Goal: Information Seeking & Learning: Learn about a topic

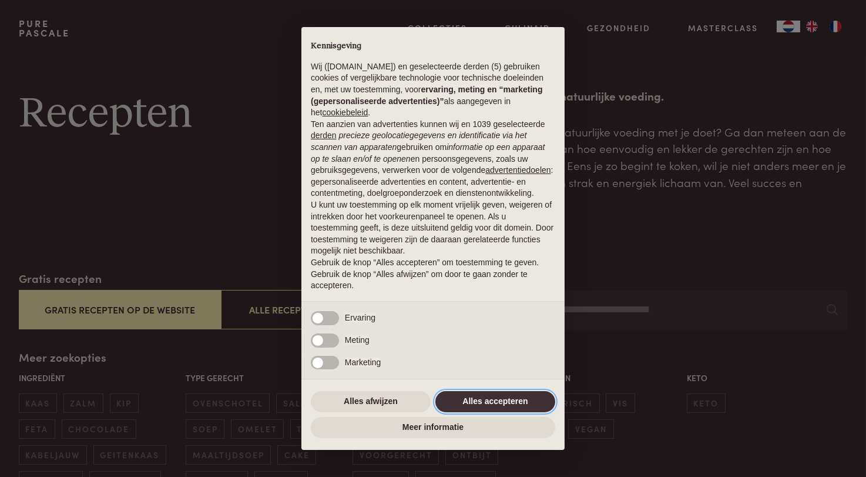
click at [521, 399] on button "Alles accepteren" at bounding box center [496, 401] width 120 height 21
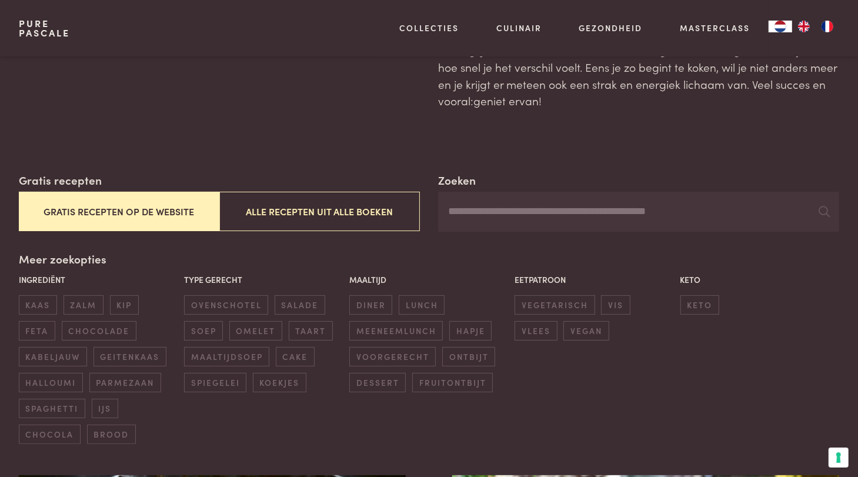
scroll to position [117, 0]
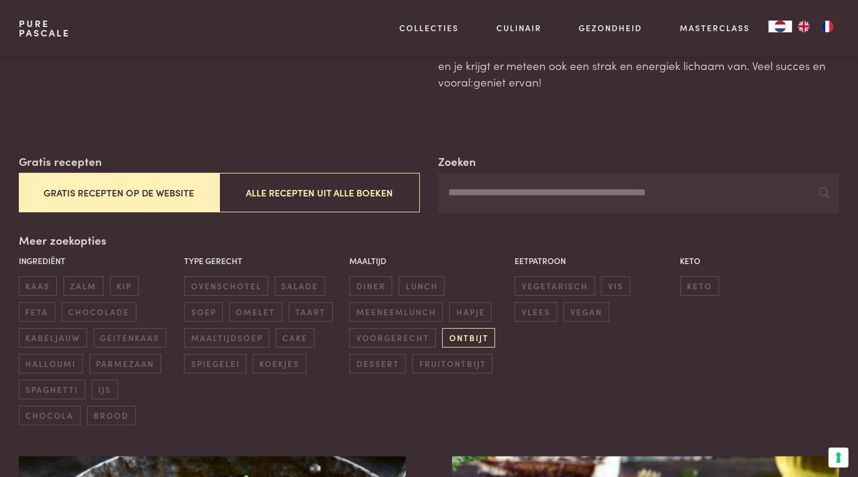
click at [457, 333] on span "ontbijt" at bounding box center [468, 337] width 53 height 19
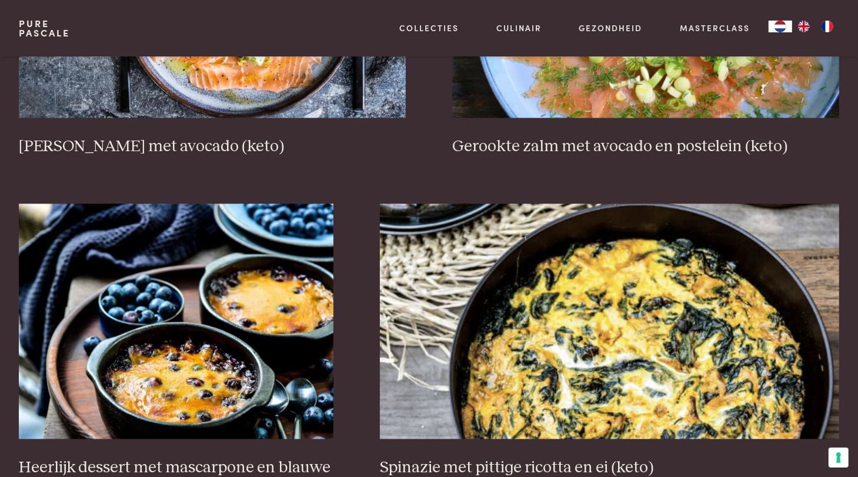
scroll to position [1680, 0]
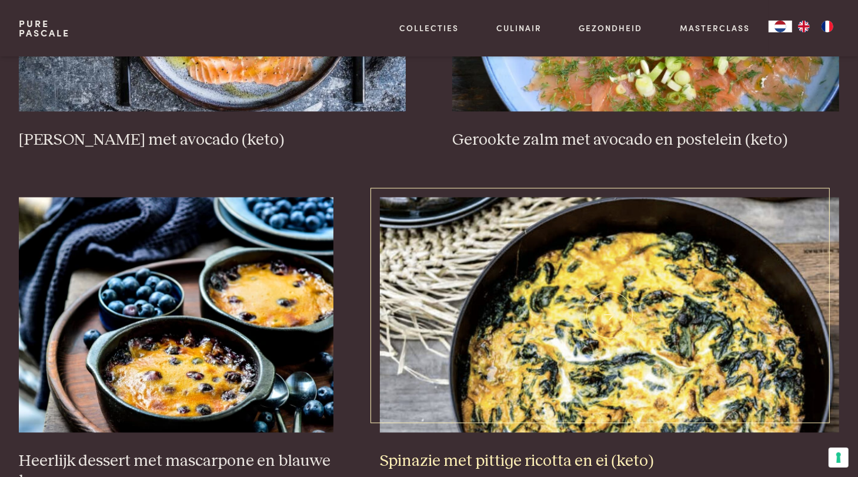
click at [563, 330] on img at bounding box center [609, 314] width 459 height 235
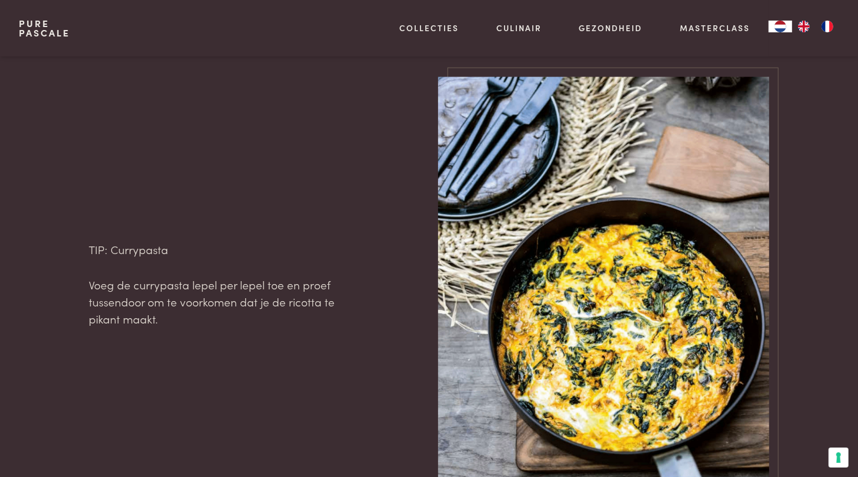
scroll to position [1175, 0]
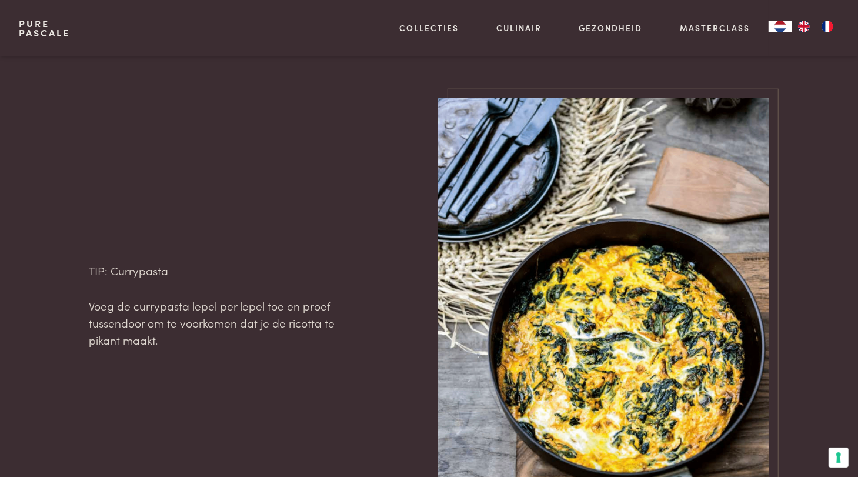
drag, startPoint x: 182, startPoint y: 472, endPoint x: 277, endPoint y: 145, distance: 340.5
click at [277, 145] on div "TIP: Currypasta Voeg de currypasta lepel per lepel toe en proef tussendoor om t…" at bounding box center [219, 304] width 261 height 413
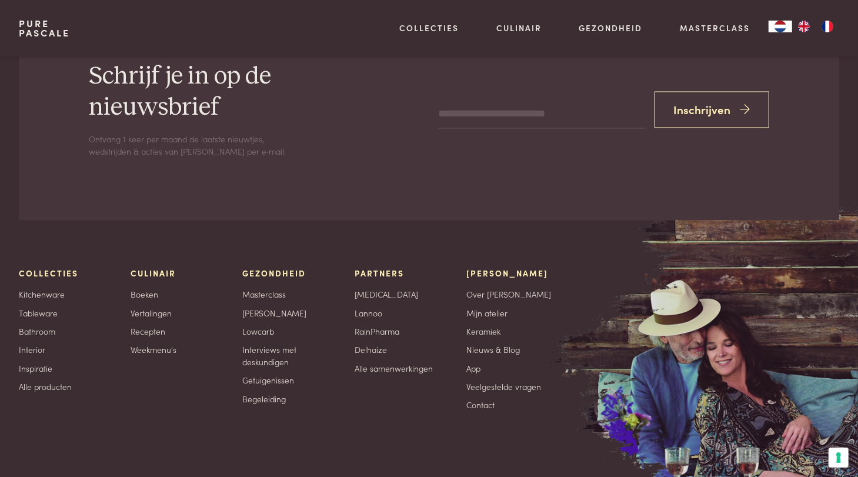
scroll to position [1763, 0]
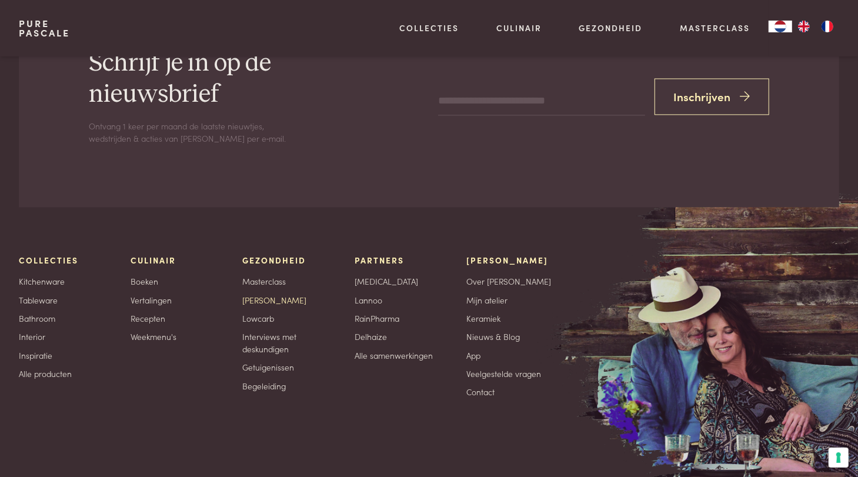
click at [285, 295] on link "[PERSON_NAME]" at bounding box center [274, 300] width 64 height 12
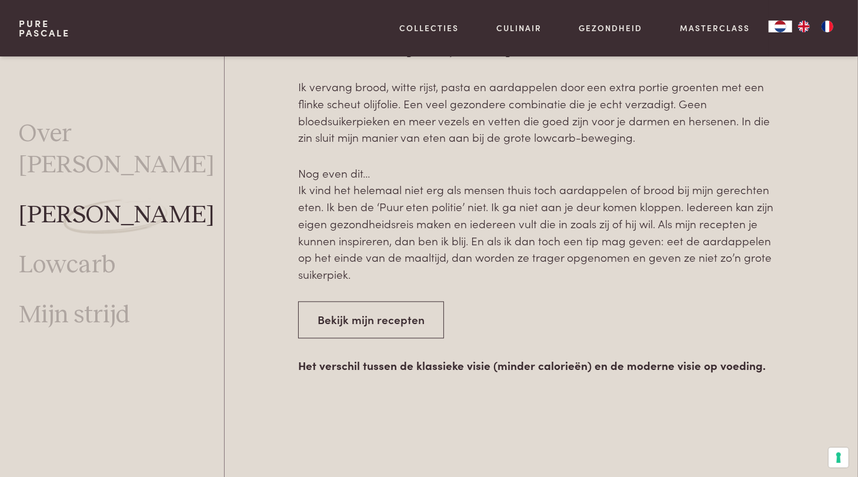
scroll to position [1753, 0]
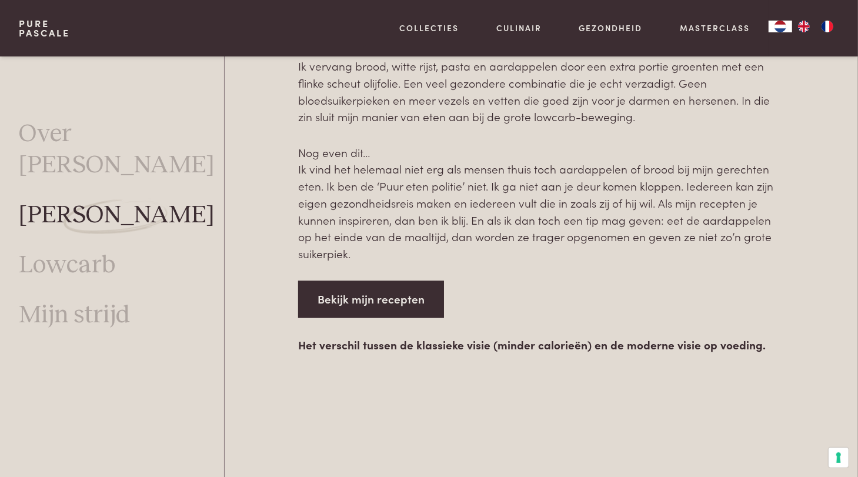
click at [427, 302] on link "Bekijk mijn recepten" at bounding box center [371, 298] width 146 height 37
